Goal: Find specific page/section: Find specific page/section

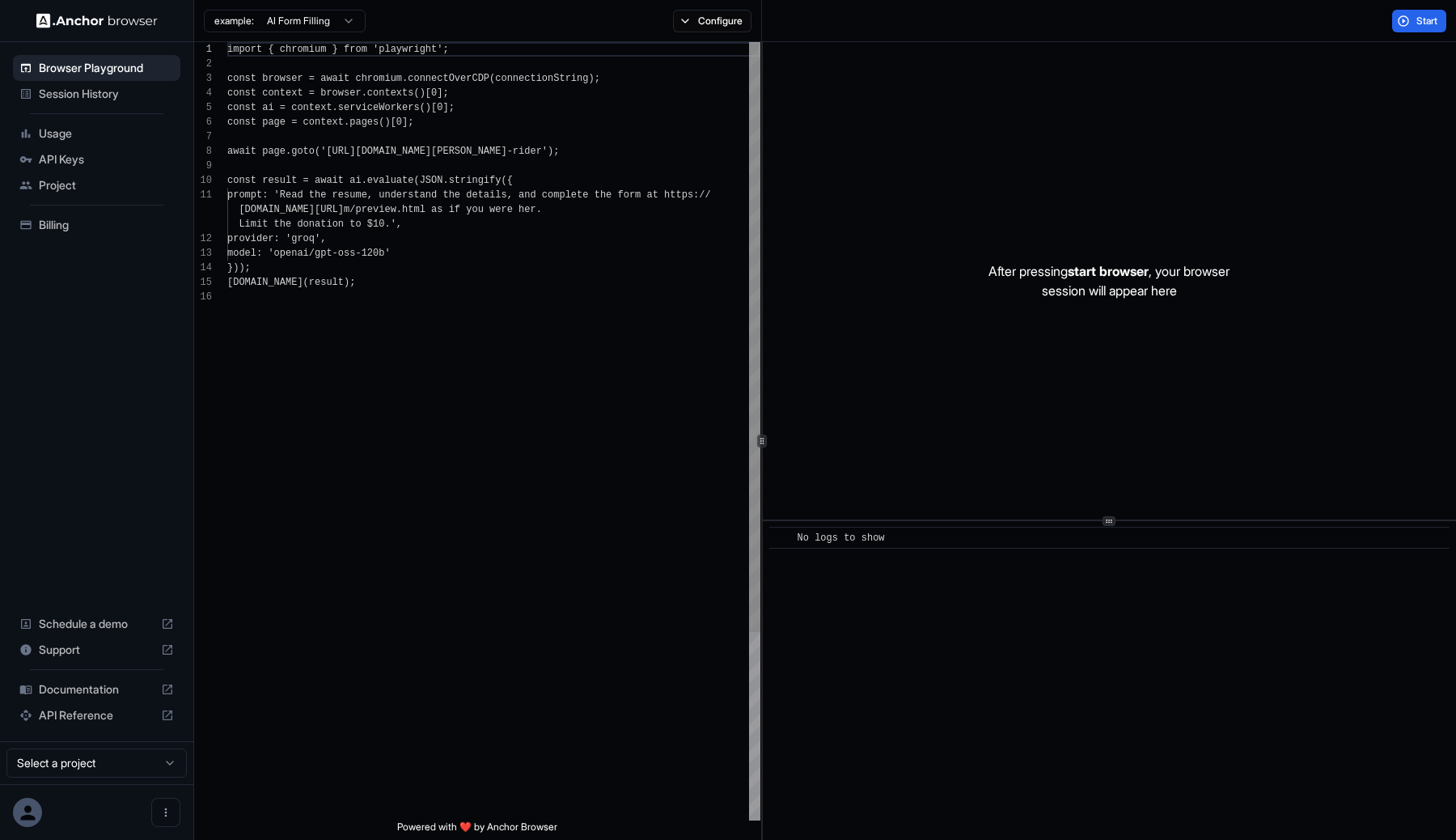
scroll to position [146, 0]
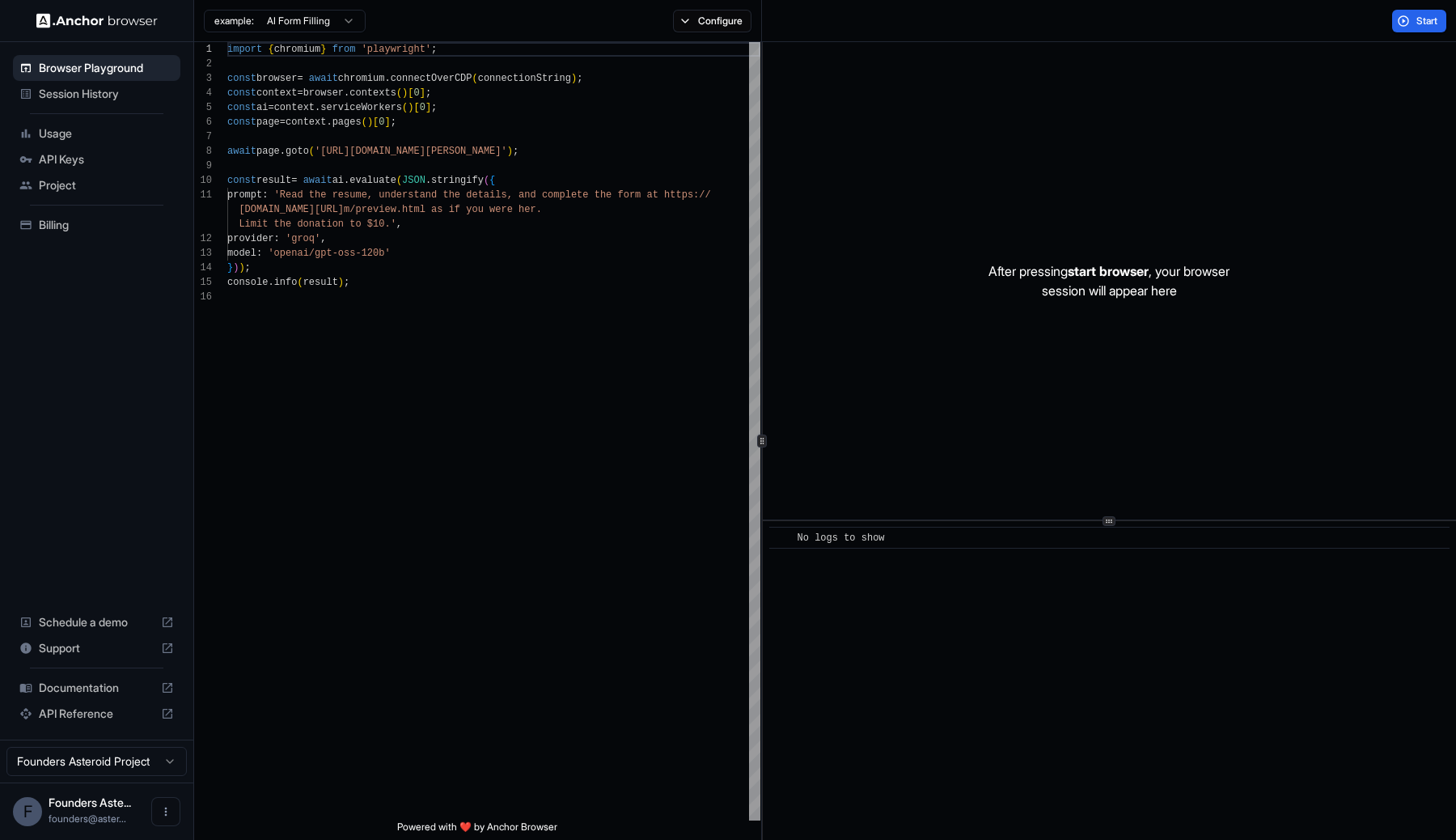
click at [105, 99] on span "Session History" at bounding box center [106, 94] width 135 height 16
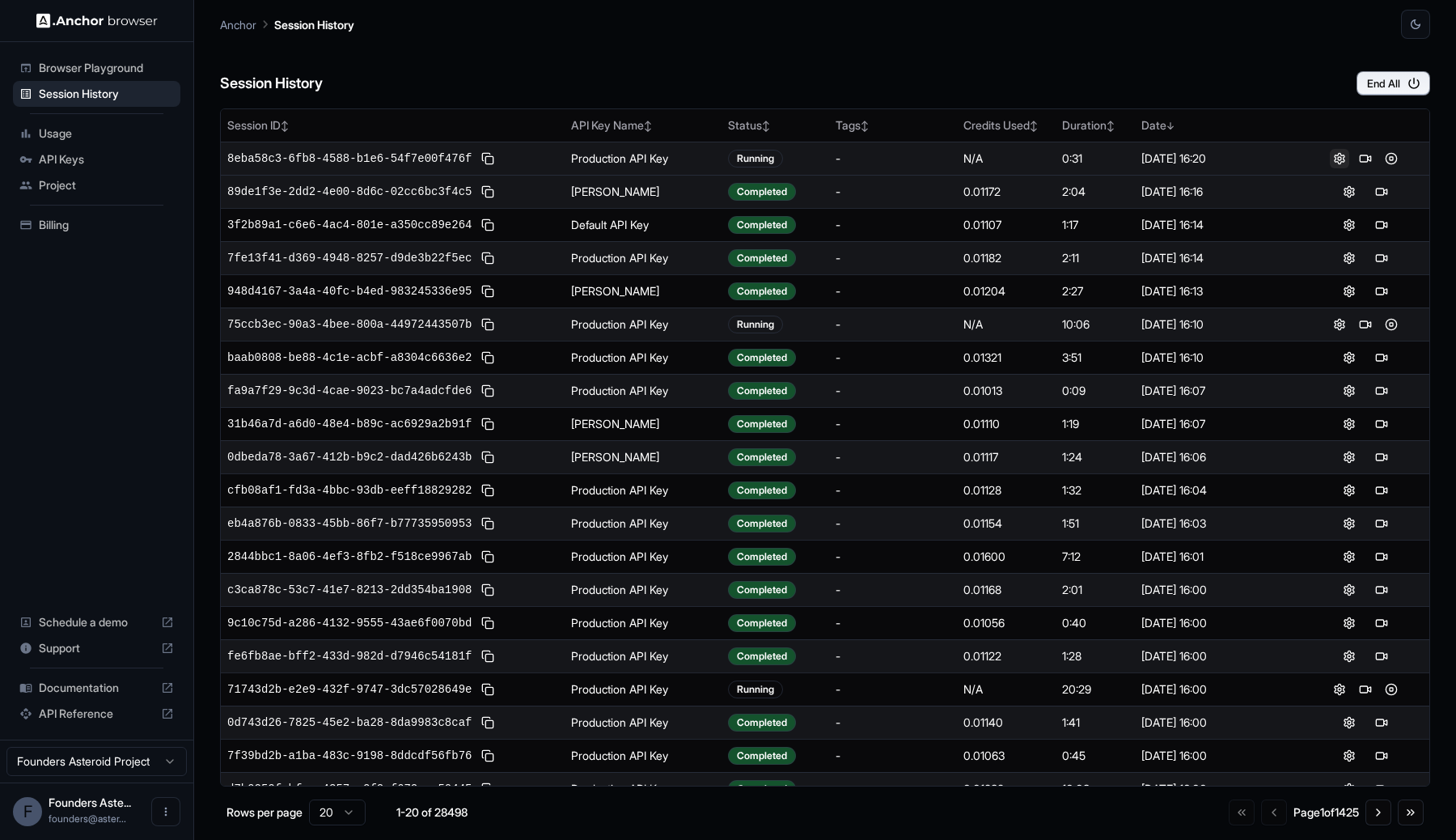
click at [1330, 158] on button at bounding box center [1339, 158] width 19 height 19
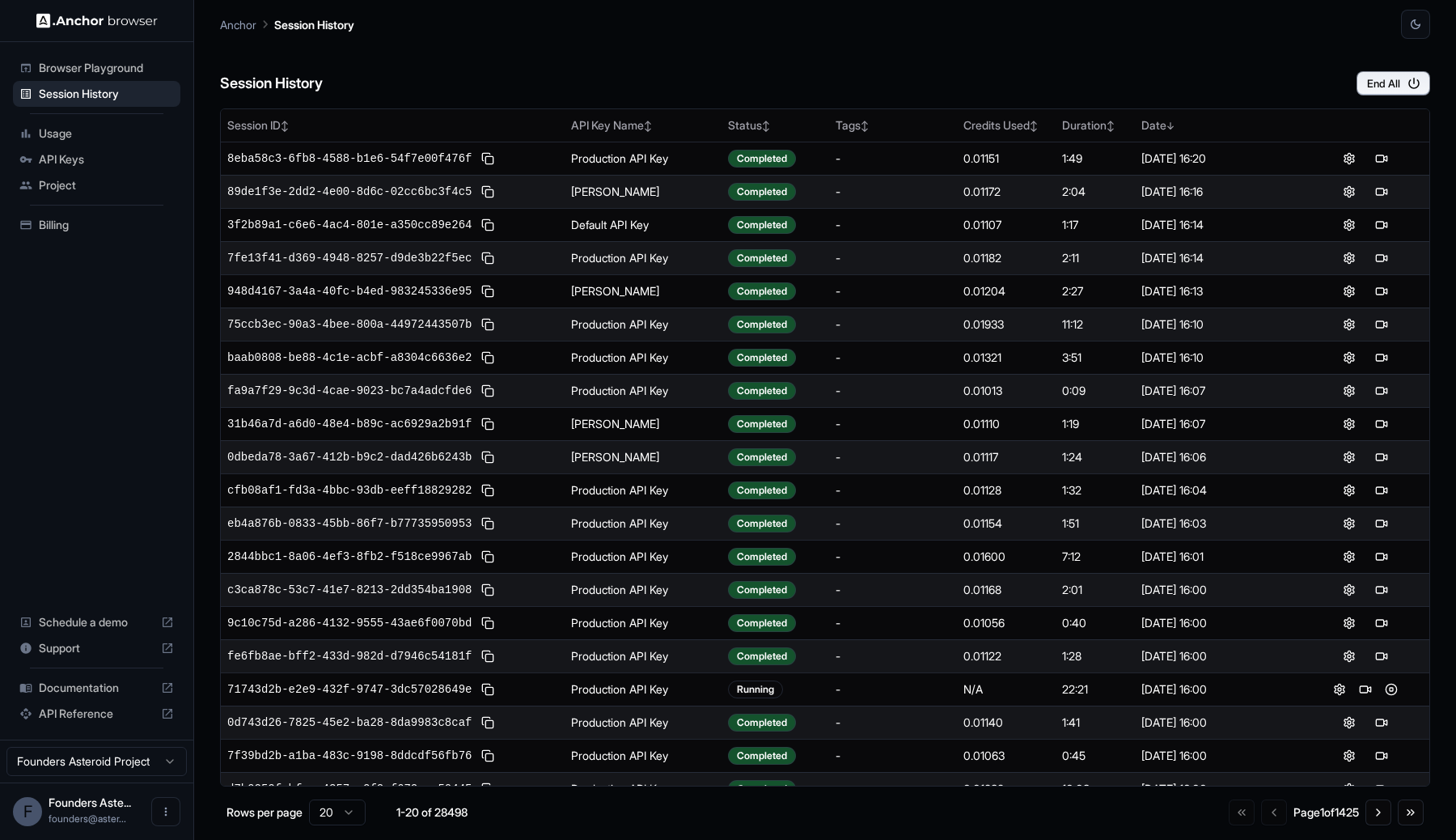
click at [834, 42] on div "Session History End All" at bounding box center [824, 67] width 1210 height 57
click at [821, 27] on div "Anchor Session History" at bounding box center [824, 19] width 1210 height 39
click at [1122, 33] on div "Anchor Session History" at bounding box center [824, 19] width 1210 height 39
click at [1081, 24] on div "Anchor Session History" at bounding box center [824, 19] width 1210 height 39
click at [1107, 63] on div "Session History End All" at bounding box center [824, 67] width 1210 height 57
